Goal: Information Seeking & Learning: Learn about a topic

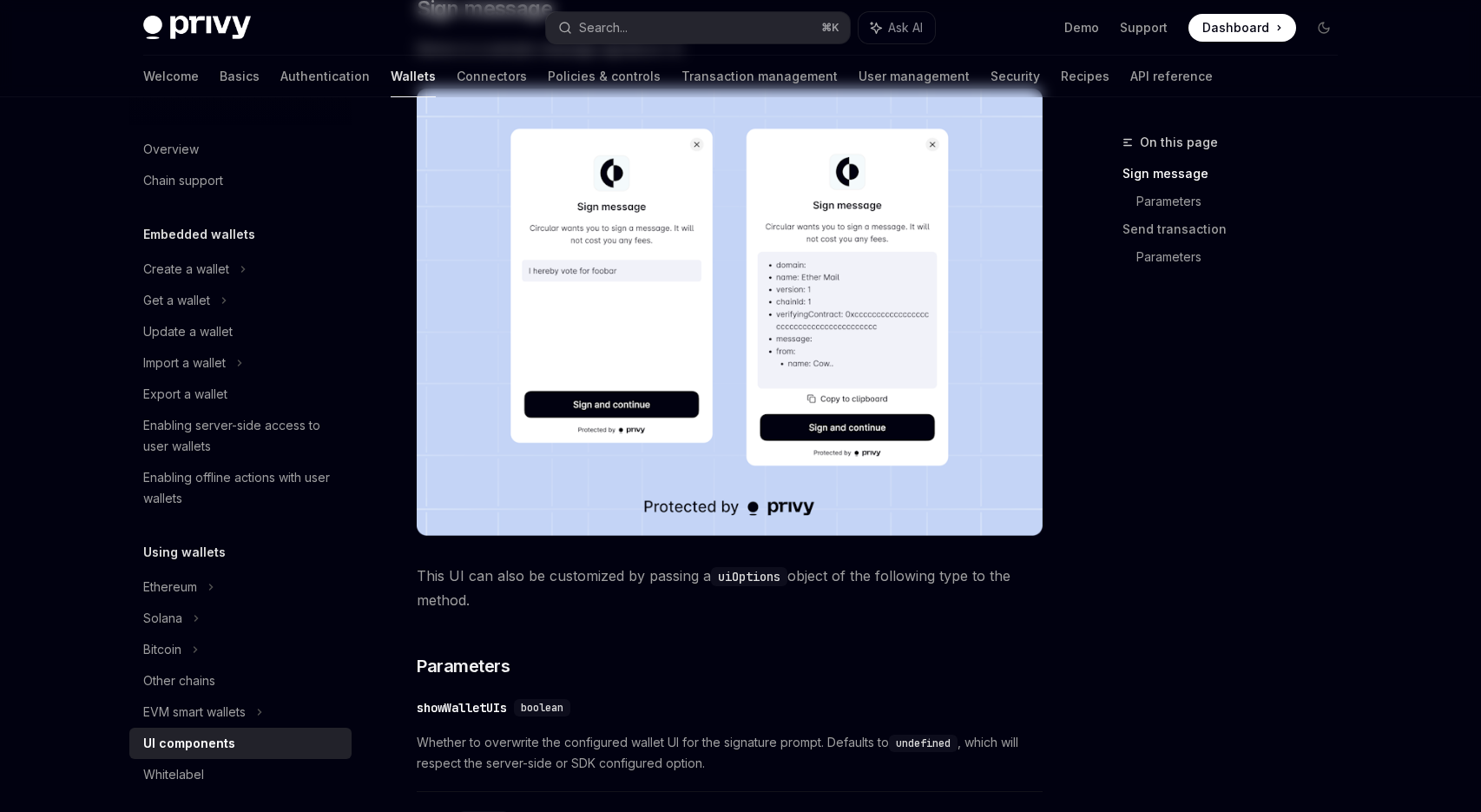
scroll to position [421, 0]
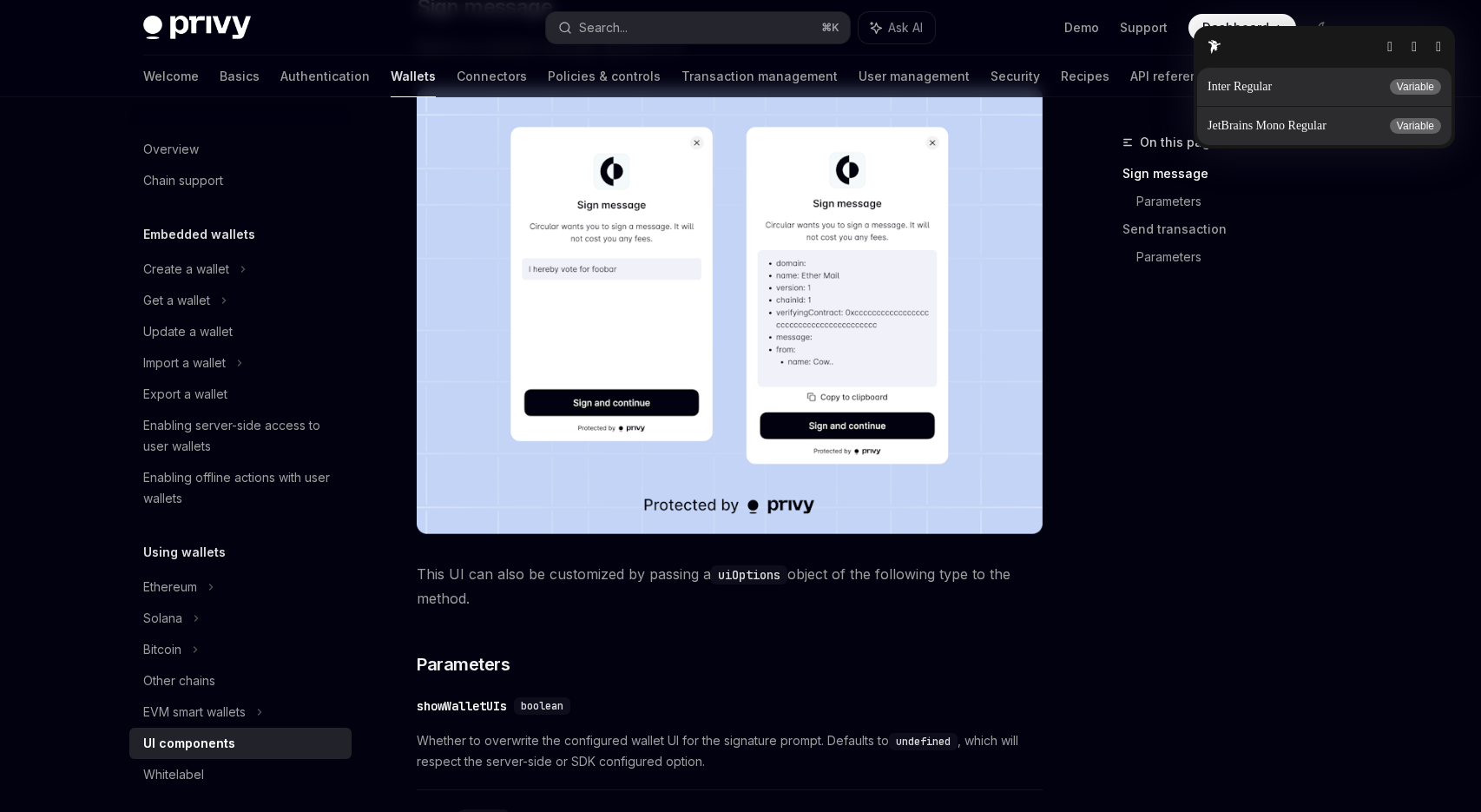
click at [1436, 50] on button "button" at bounding box center [1439, 47] width 5 height 14
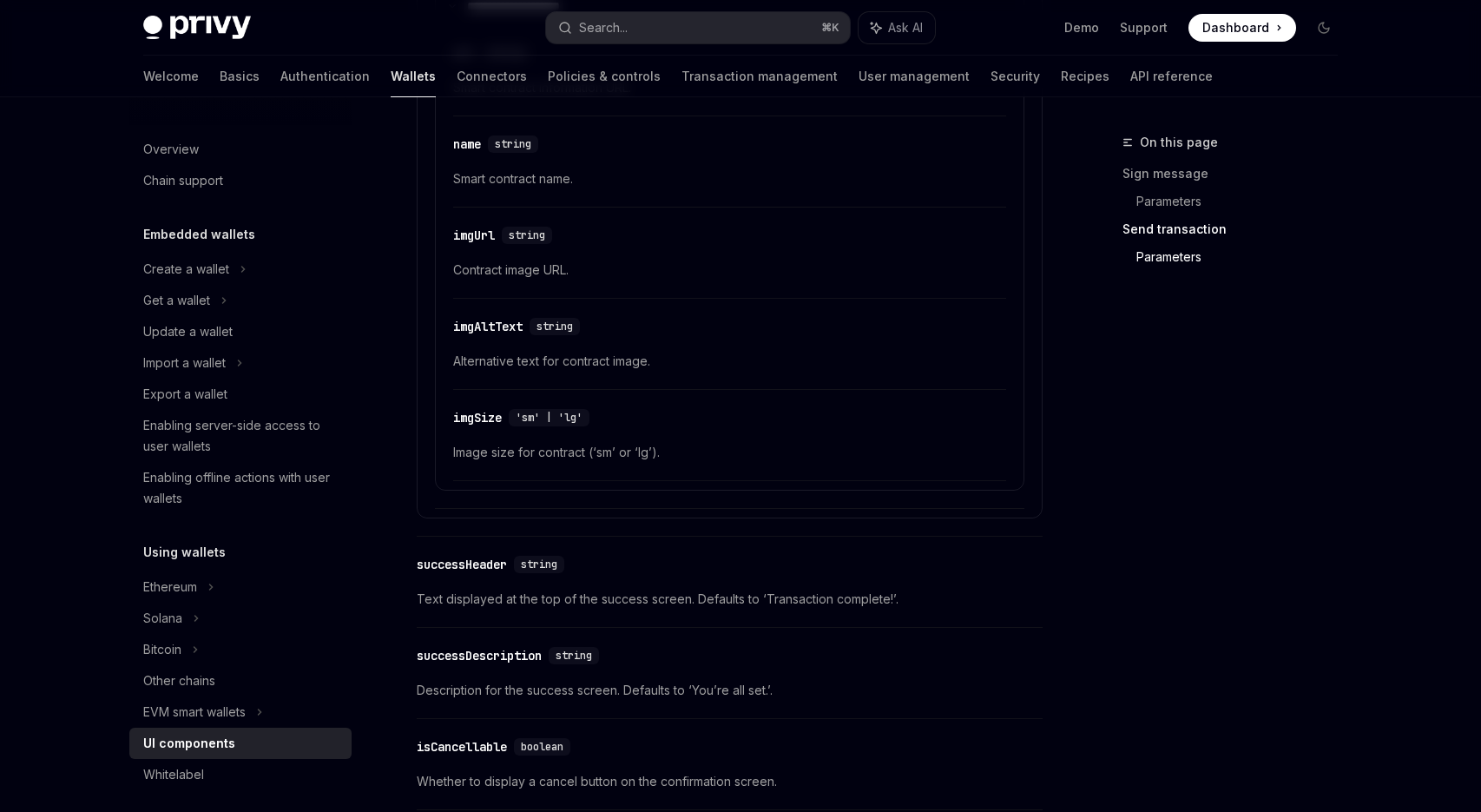
scroll to position [3085, 0]
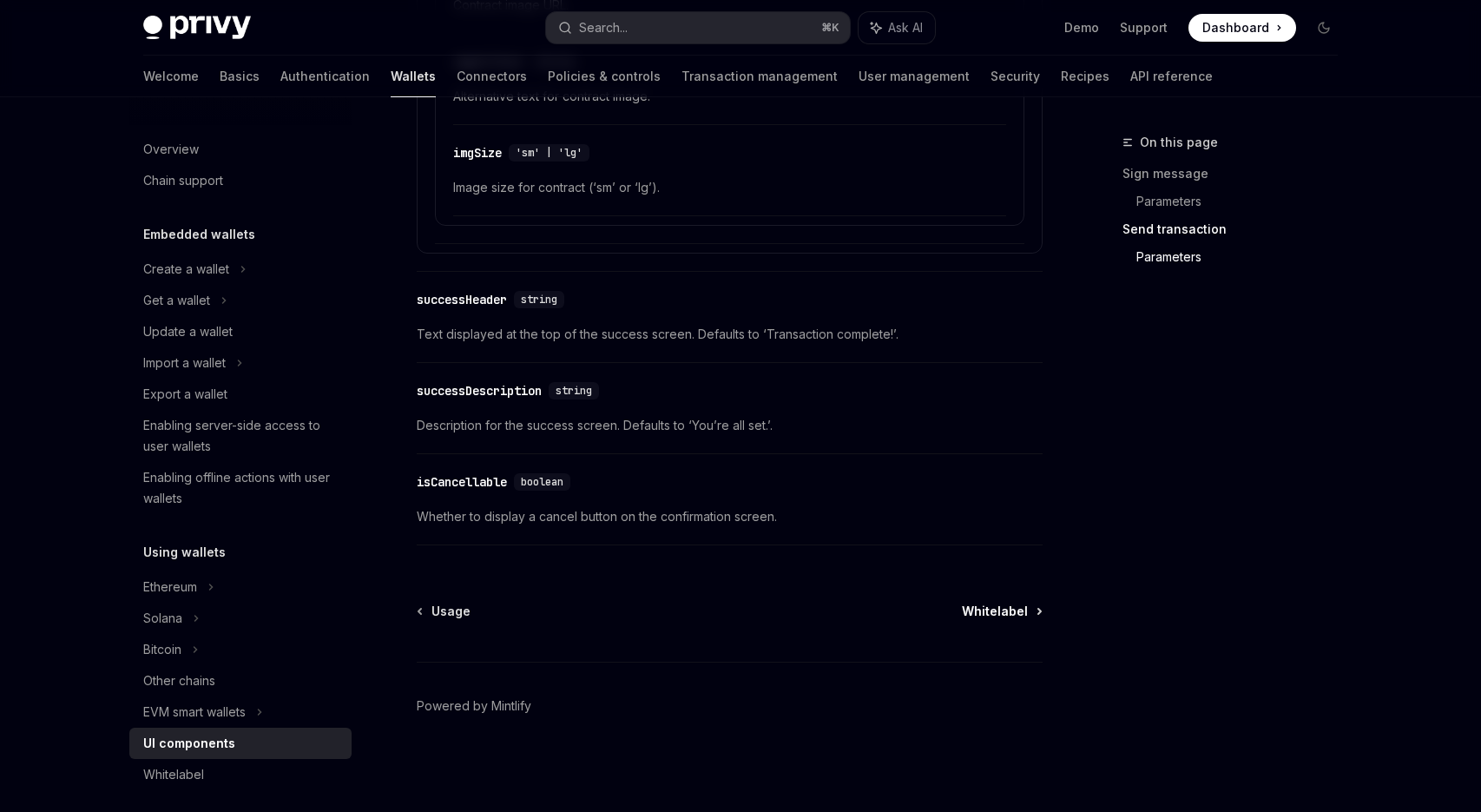
click at [1004, 611] on span "Whitelabel" at bounding box center [995, 611] width 66 height 18
type textarea "*"
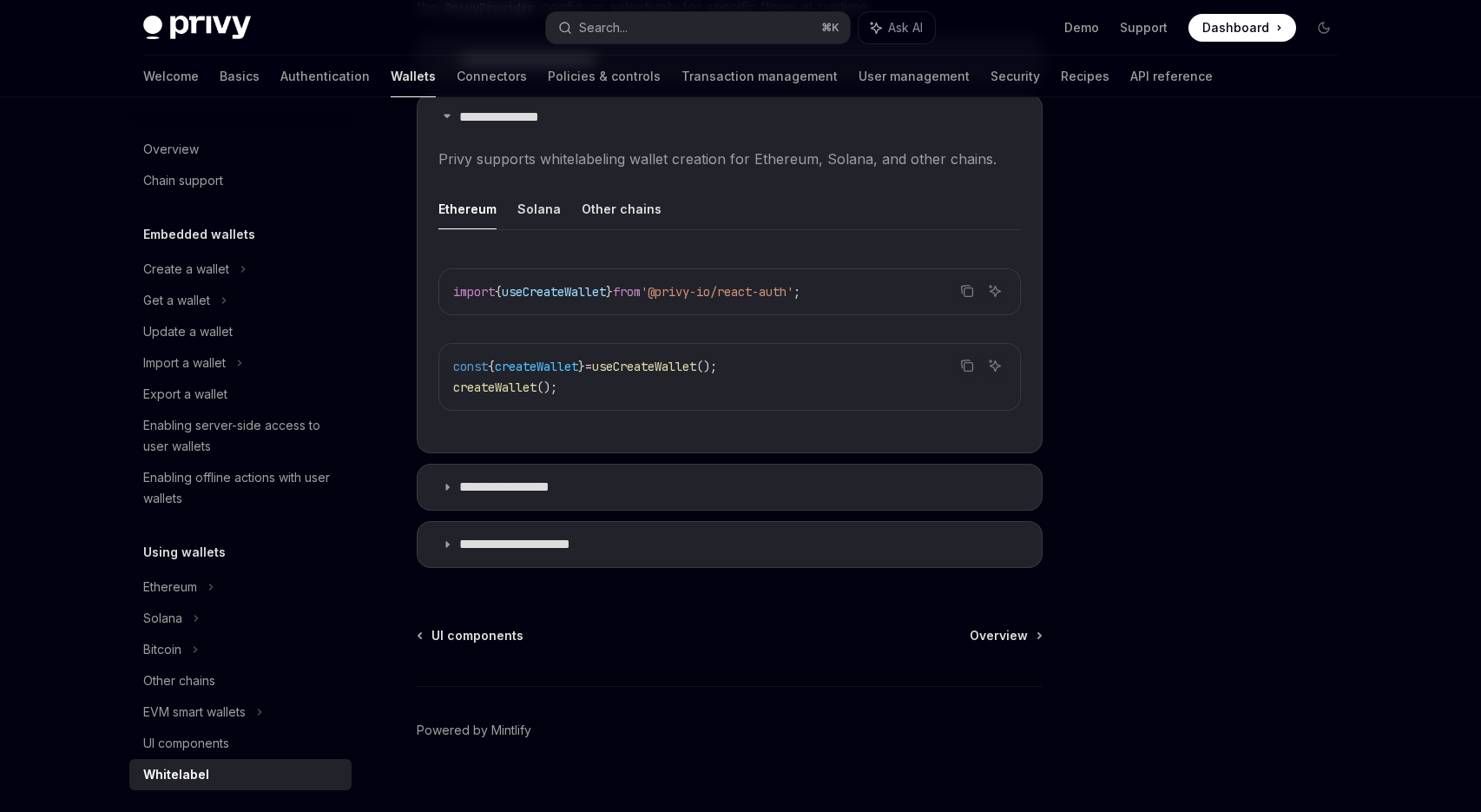
scroll to position [588, 0]
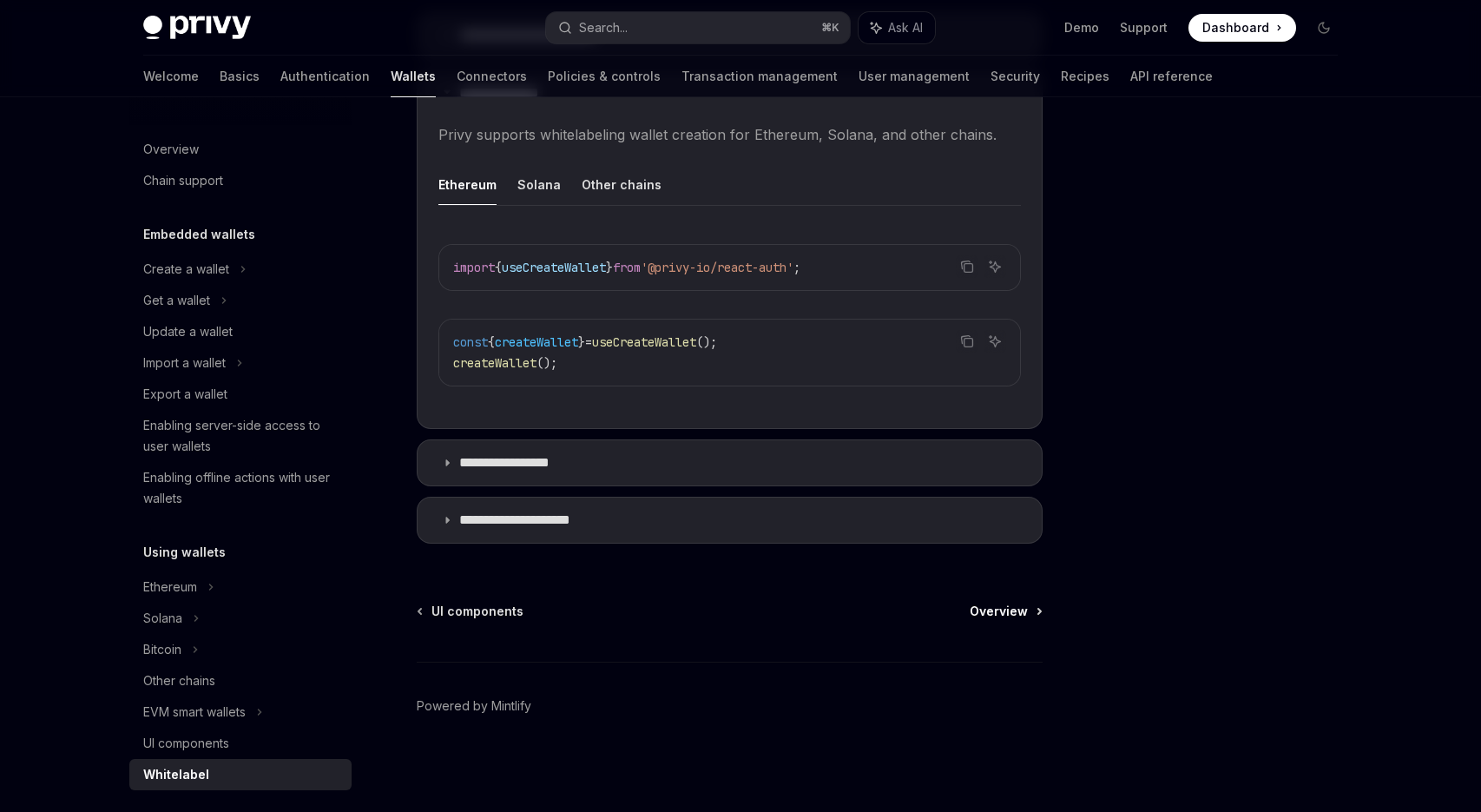
click at [997, 611] on span "Overview" at bounding box center [999, 611] width 58 height 18
type textarea "*"
